Goal: Task Accomplishment & Management: Use online tool/utility

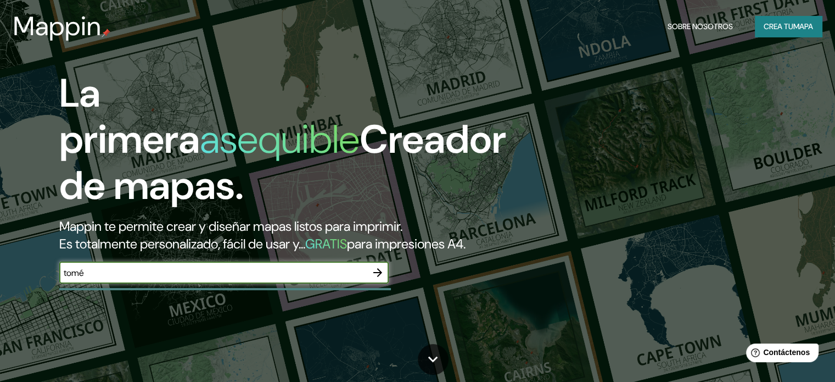
type input "tomé"
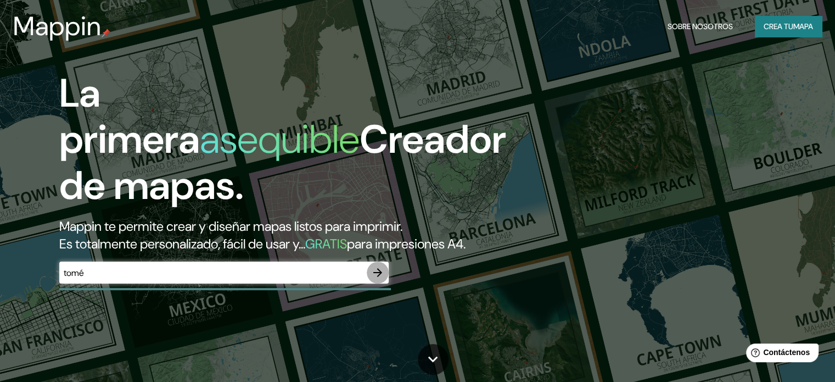
click at [374, 283] on button "button" at bounding box center [378, 272] width 22 height 22
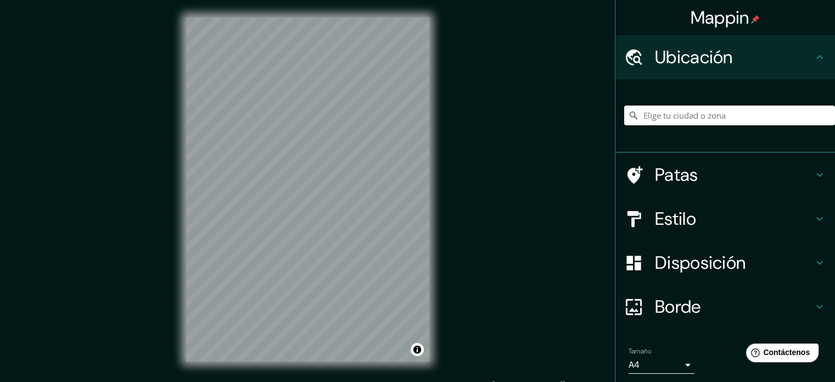
click at [634, 167] on div "Mappin Ubicación Patas Estilo Disposición Borde Elige un borde. Consejo : puede…" at bounding box center [417, 198] width 835 height 396
click at [504, 93] on div "Mappin Ubicación Patas Estilo Disposición Borde Elige un borde. Consejo : puede…" at bounding box center [417, 198] width 835 height 396
click at [650, 351] on div "Tamaño A4 single" at bounding box center [662, 360] width 66 height 26
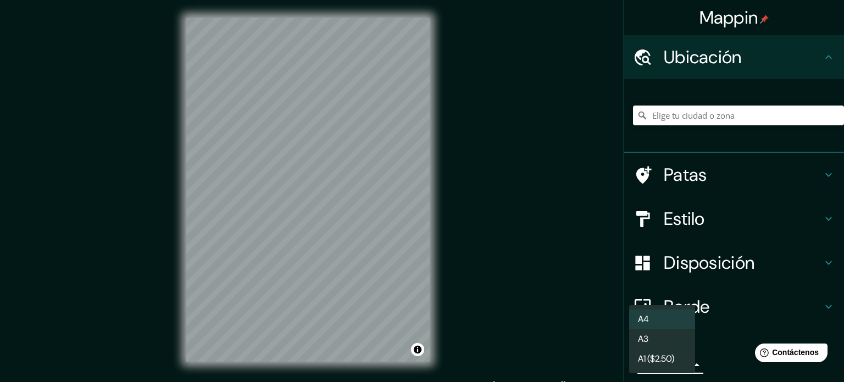
click at [665, 361] on body "Mappin Ubicación Patas Estilo Disposición Borde Elige un borde. Consejo : puede…" at bounding box center [422, 191] width 844 height 382
click at [650, 342] on li "A3" at bounding box center [662, 339] width 66 height 20
type input "a4"
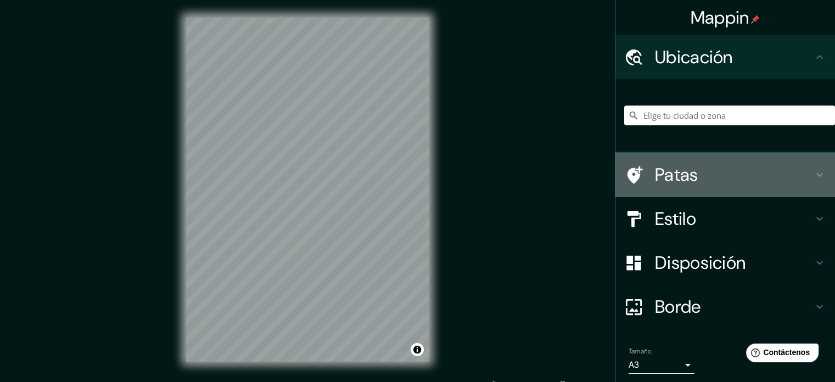
click at [729, 182] on h4 "Patas" at bounding box center [734, 175] width 158 height 22
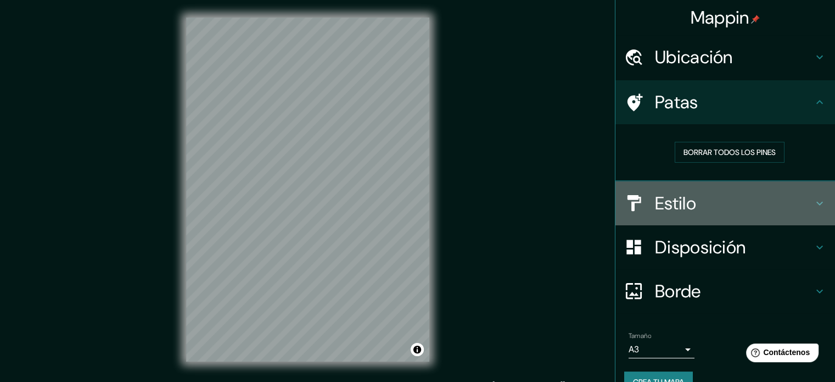
click at [713, 201] on h4 "Estilo" at bounding box center [734, 203] width 158 height 22
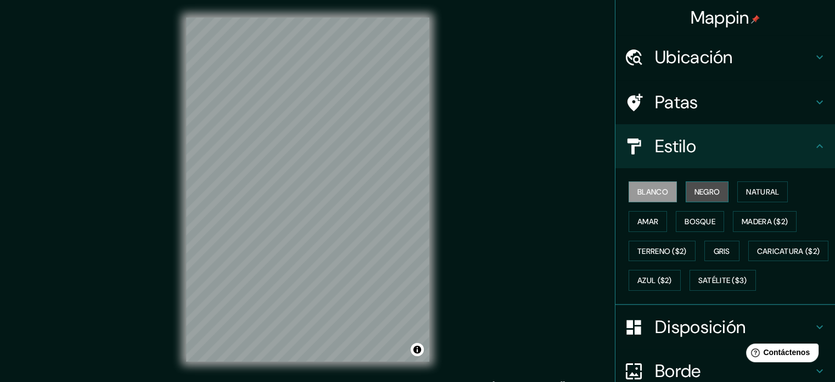
click at [695, 189] on font "Negro" at bounding box center [708, 192] width 26 height 10
click at [767, 203] on div "Blanco Negro Natural Amar Bosque Madera ($2) Terreno ($2) Gris Caricatura ($2) …" at bounding box center [729, 236] width 211 height 118
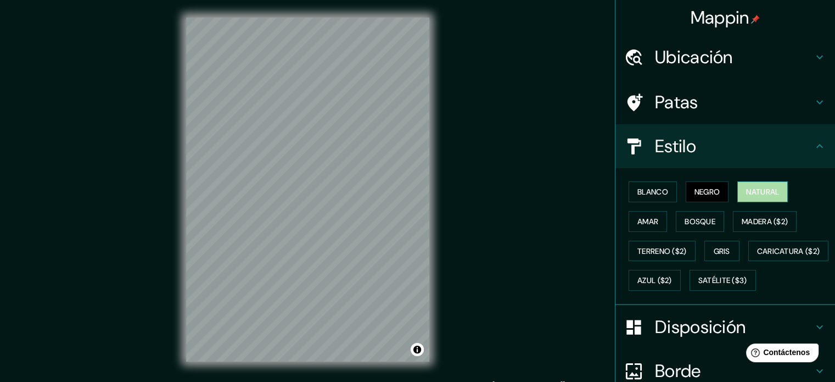
click at [767, 200] on button "Natural" at bounding box center [763, 191] width 51 height 21
click at [639, 216] on font "Amar" at bounding box center [648, 221] width 21 height 10
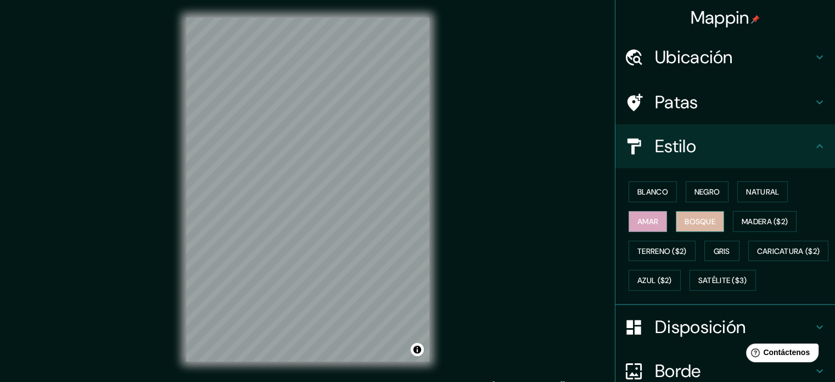
click at [676, 228] on button "Bosque" at bounding box center [700, 221] width 48 height 21
click at [717, 250] on font "Gris" at bounding box center [722, 251] width 16 height 10
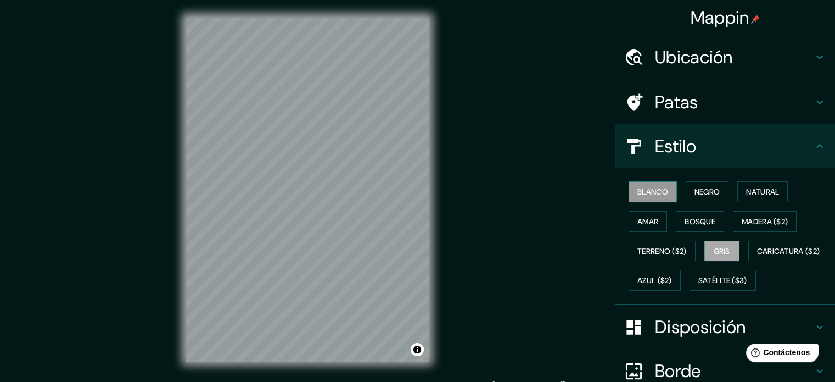
click at [645, 185] on font "Blanco" at bounding box center [653, 192] width 31 height 14
click at [770, 155] on h4 "Estilo" at bounding box center [734, 146] width 158 height 22
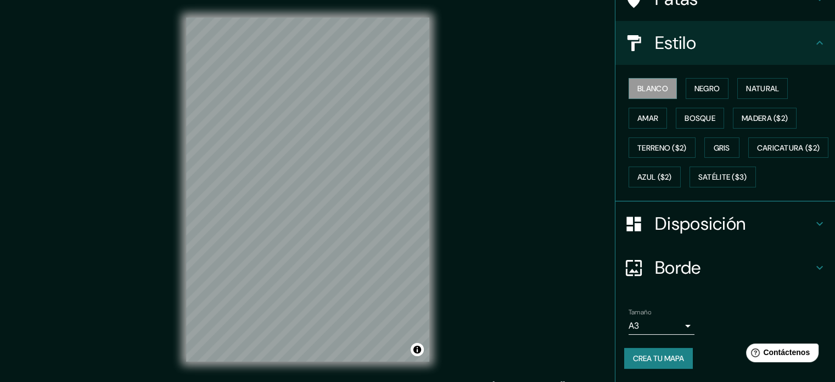
click at [719, 235] on font "Disposición" at bounding box center [700, 223] width 91 height 23
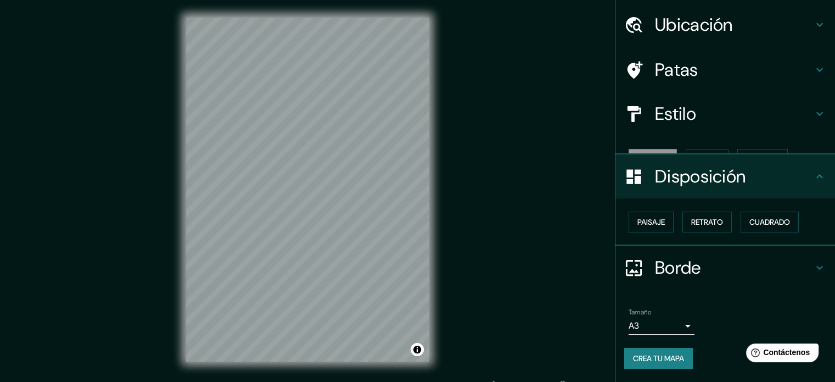
scroll to position [13, 0]
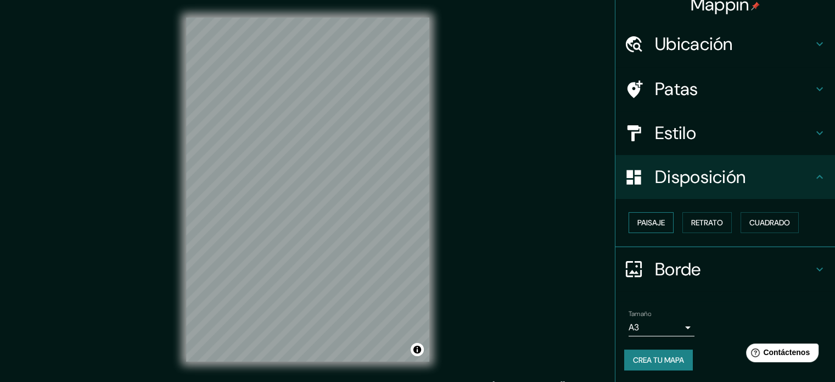
click at [638, 215] on font "Paisaje" at bounding box center [651, 222] width 27 height 14
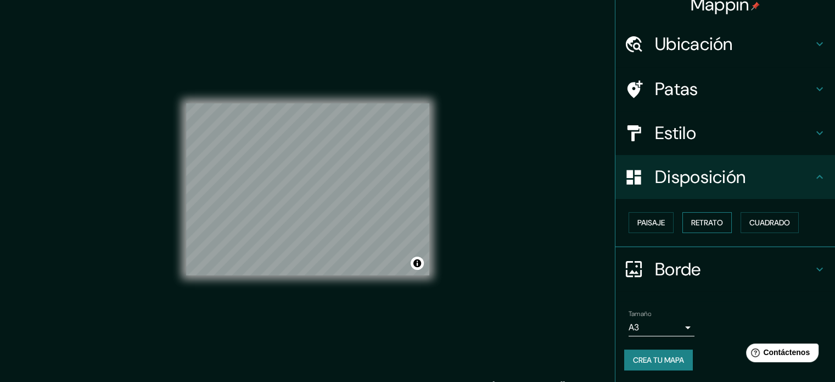
click at [716, 228] on font "Retrato" at bounding box center [707, 222] width 32 height 14
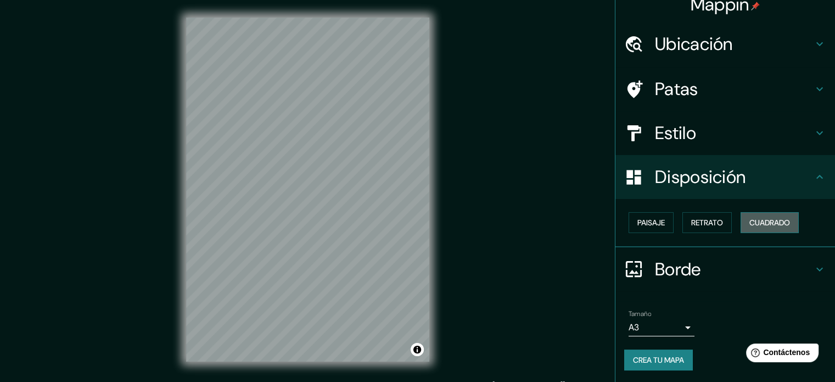
click at [769, 226] on font "Cuadrado" at bounding box center [770, 222] width 41 height 10
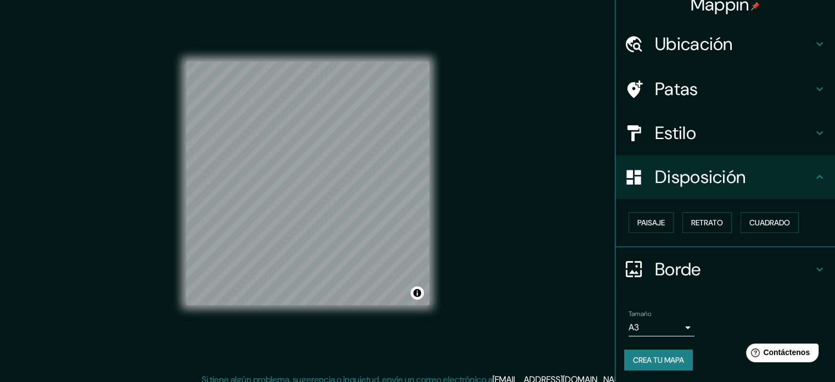
scroll to position [14, 0]
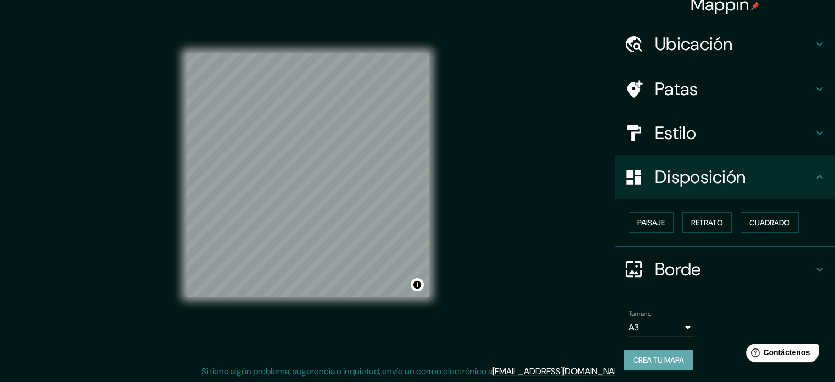
click at [667, 355] on font "Crea tu mapa" at bounding box center [658, 360] width 51 height 10
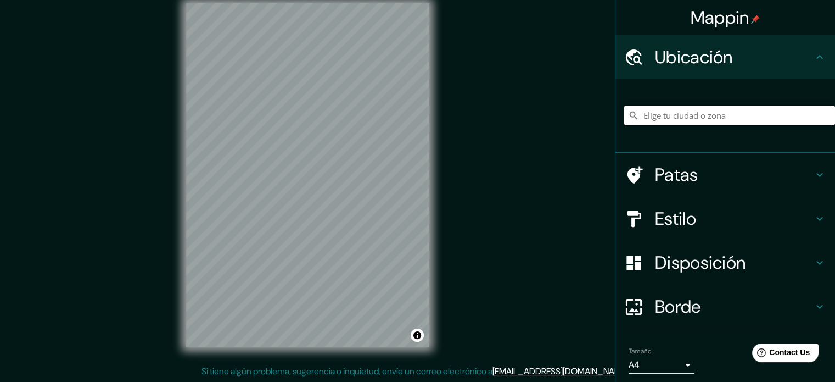
click at [706, 118] on input "Elige tu ciudad o zona" at bounding box center [729, 115] width 211 height 20
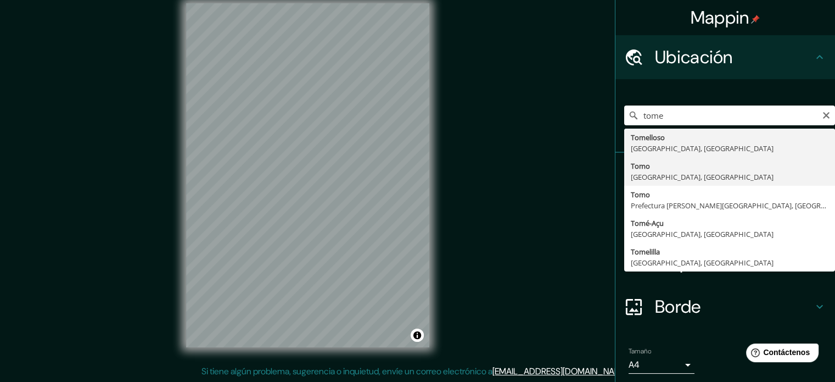
type input "Tomé, [GEOGRAPHIC_DATA], [GEOGRAPHIC_DATA]"
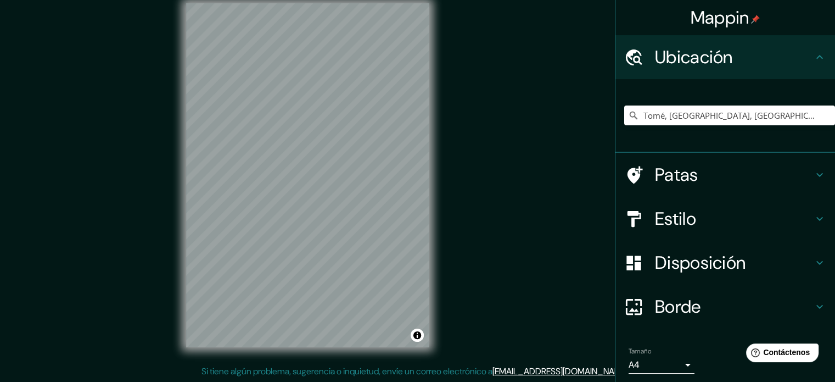
click at [446, 87] on div "© Mapbox © OpenStreetMap Mejorar este mapa" at bounding box center [308, 175] width 278 height 379
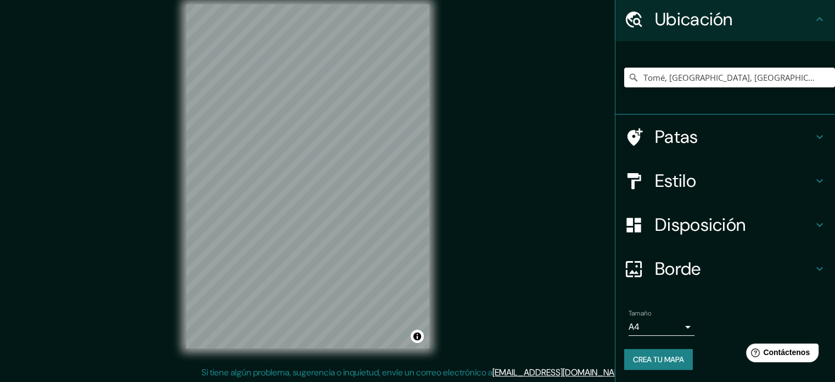
scroll to position [14, 0]
click at [664, 362] on font "Crea tu mapa" at bounding box center [658, 359] width 51 height 10
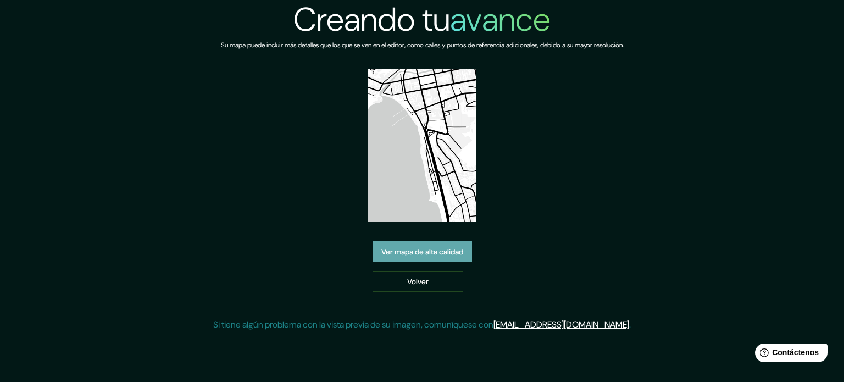
click at [445, 253] on font "Ver mapa de alta calidad" at bounding box center [422, 252] width 82 height 10
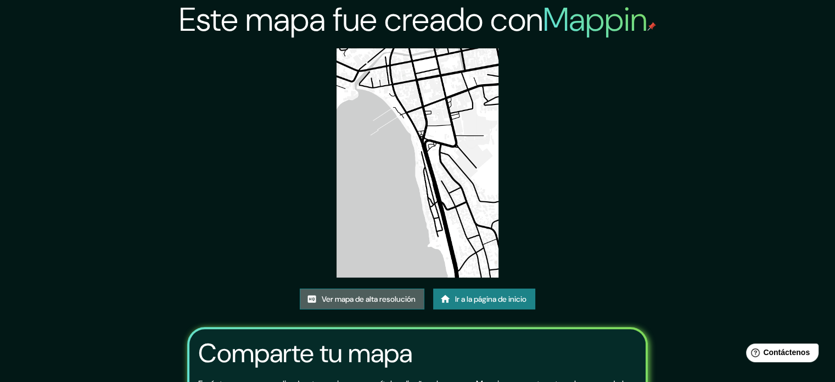
click at [393, 301] on font "Ver mapa de alta resolución" at bounding box center [369, 299] width 94 height 10
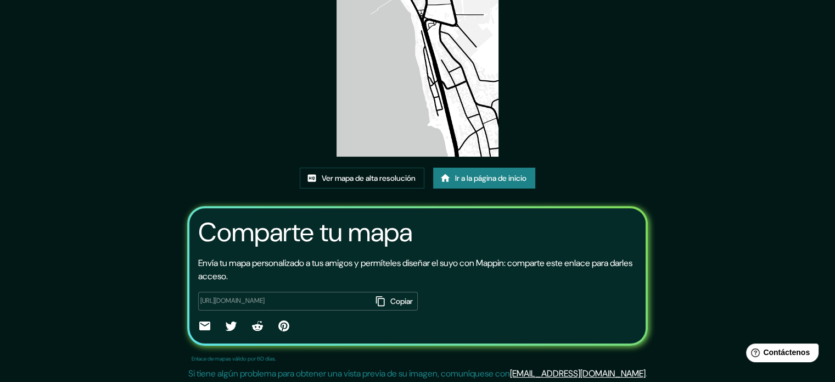
scroll to position [123, 0]
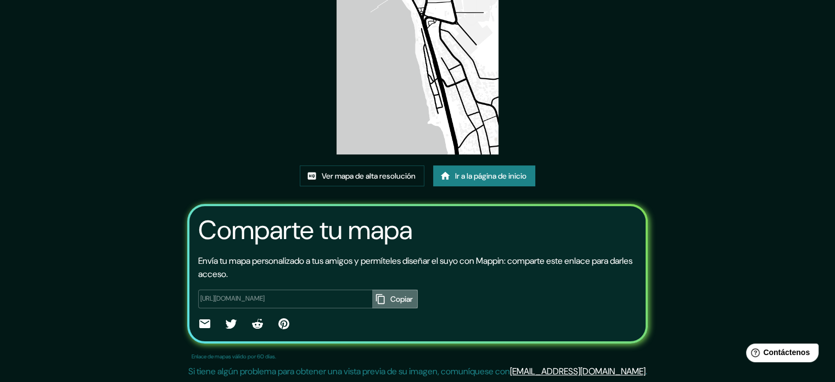
click at [390, 298] on font "Copiar" at bounding box center [401, 299] width 23 height 10
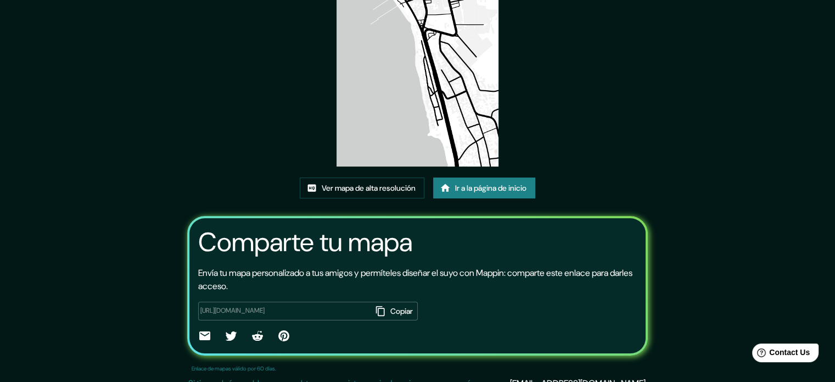
scroll to position [123, 0]
